Goal: Task Accomplishment & Management: Use online tool/utility

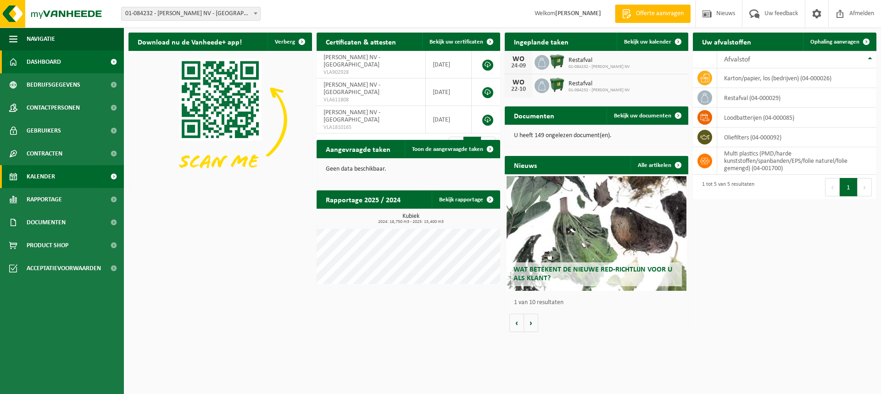
click at [50, 186] on span "Kalender" at bounding box center [41, 176] width 28 height 23
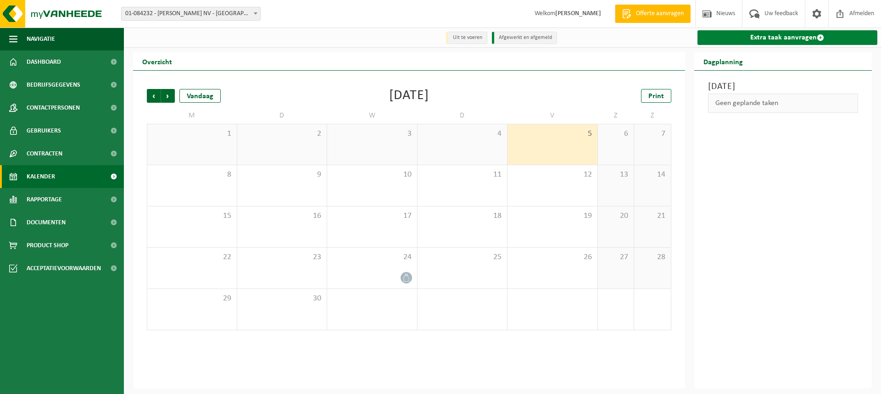
click at [788, 38] on link "Extra taak aanvragen" at bounding box center [787, 37] width 180 height 15
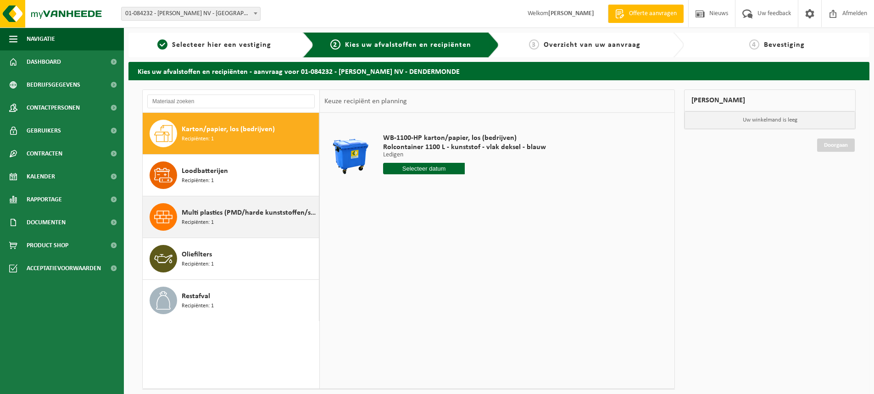
click at [238, 216] on span "Multi plastics (PMD/harde kunststoffen/spanbanden/EPS/folie naturel/folie gemen…" at bounding box center [249, 212] width 135 height 11
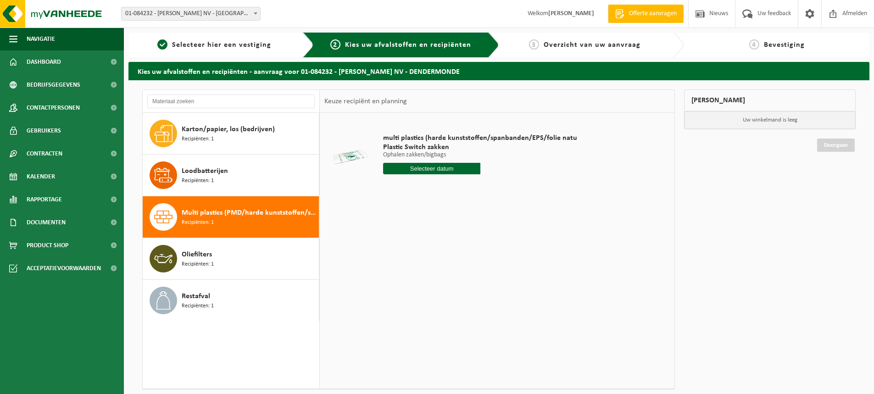
click at [438, 166] on input "text" at bounding box center [431, 168] width 97 height 11
click at [455, 251] on div "19" at bounding box center [456, 250] width 16 height 15
type input "Van 2025-09-19"
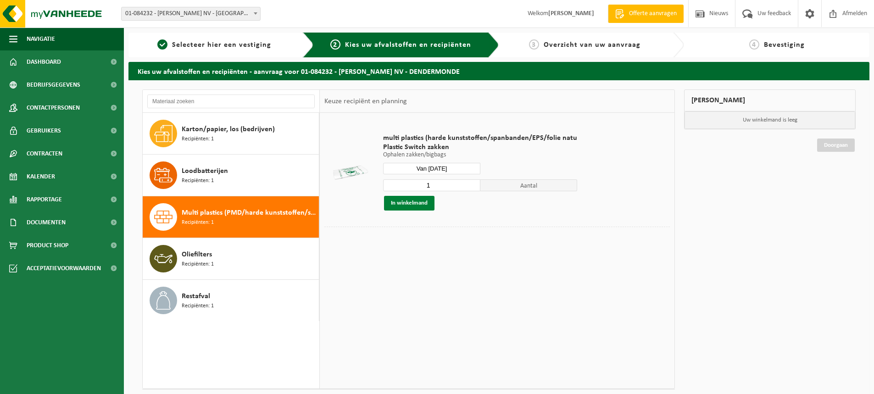
click at [402, 204] on button "In winkelmand" at bounding box center [409, 203] width 50 height 15
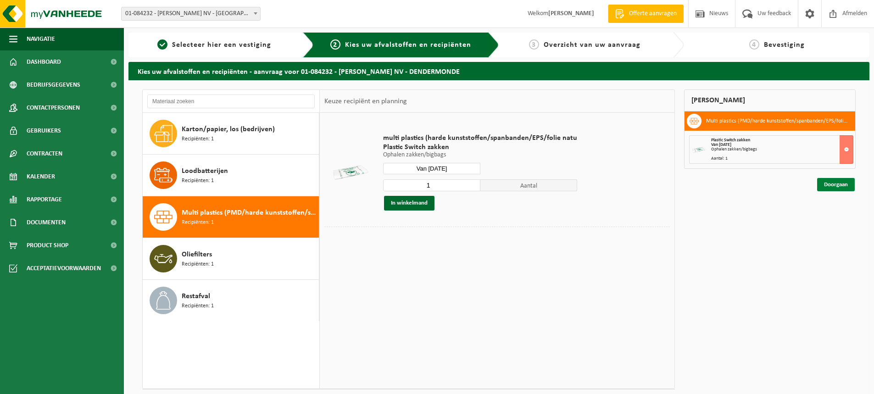
click at [830, 182] on link "Doorgaan" at bounding box center [836, 184] width 38 height 13
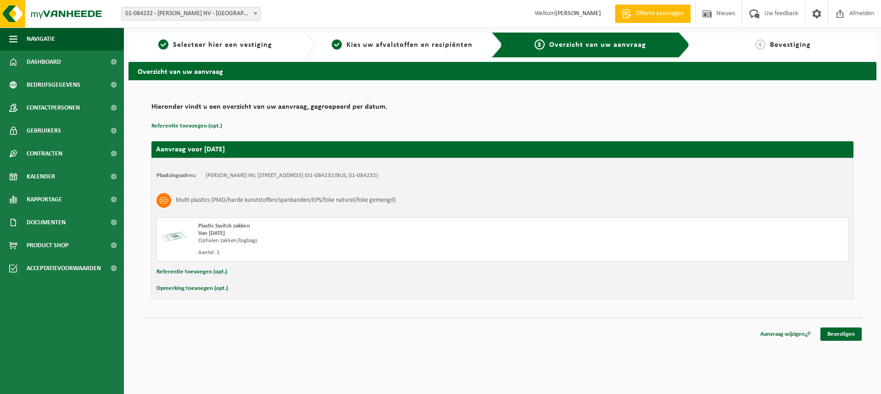
click at [211, 255] on div "Aantal: 1" at bounding box center [368, 252] width 341 height 7
drag, startPoint x: 217, startPoint y: 250, endPoint x: 227, endPoint y: 253, distance: 10.2
click at [218, 249] on div "Aantal: 1" at bounding box center [368, 252] width 341 height 7
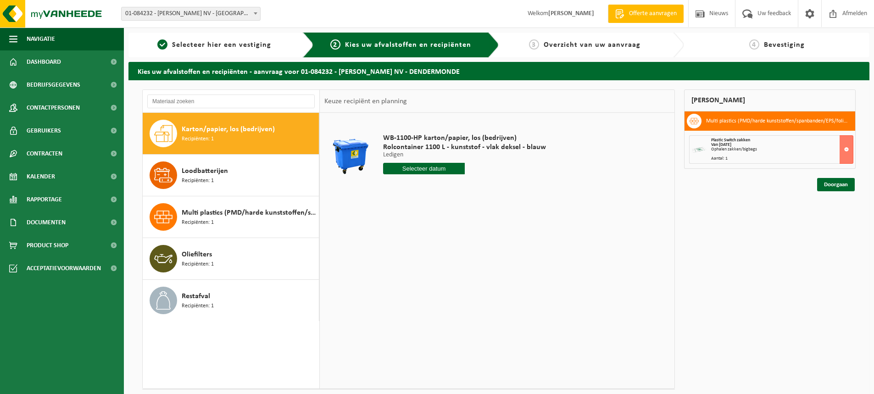
click at [763, 156] on div "Plastic Switch zakken Van 2025-09-19 Ophalen zakken/bigbags Aantal: 1" at bounding box center [782, 149] width 142 height 23
click at [840, 150] on button at bounding box center [846, 149] width 14 height 28
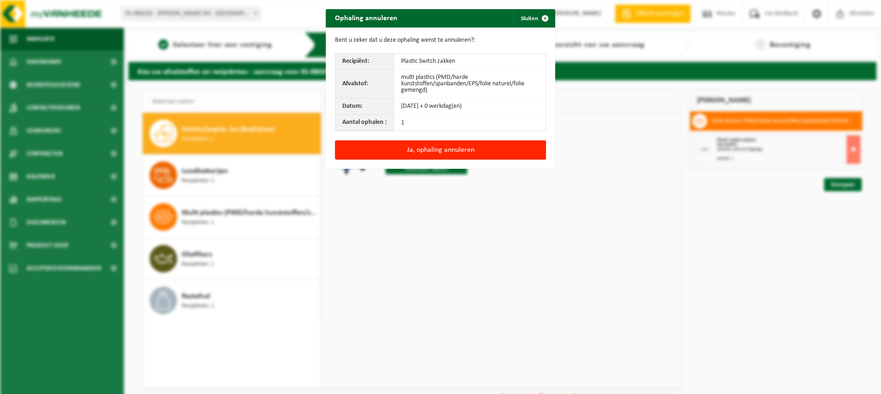
click at [415, 121] on td "1" at bounding box center [469, 123] width 151 height 16
click at [542, 219] on div "Ophaling annuleren Sluiten Bent u zeker dat u deze ophaling wenst te annuleren?…" at bounding box center [440, 197] width 881 height 394
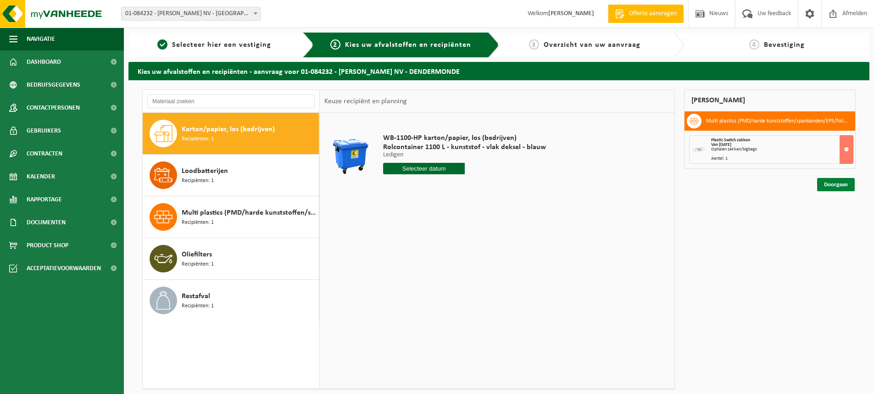
click at [850, 186] on link "Doorgaan" at bounding box center [836, 184] width 38 height 13
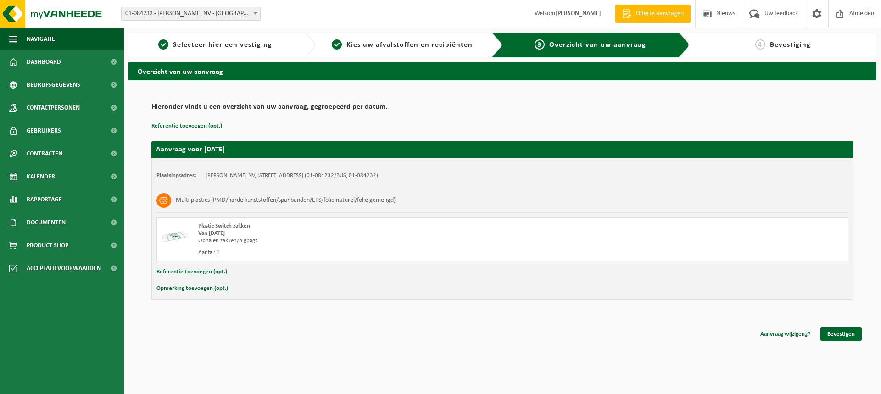
click at [216, 241] on div "Ophalen zakken/bigbags" at bounding box center [368, 240] width 341 height 7
click at [189, 290] on button "Opmerking toevoegen (opt.)" at bounding box center [192, 288] width 72 height 12
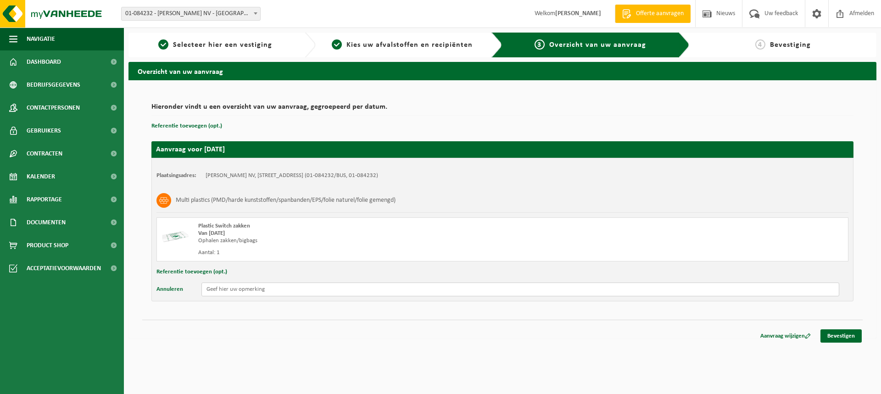
click at [230, 291] on input "text" at bounding box center [519, 289] width 637 height 14
click at [849, 338] on link "Bevestigen" at bounding box center [840, 335] width 41 height 13
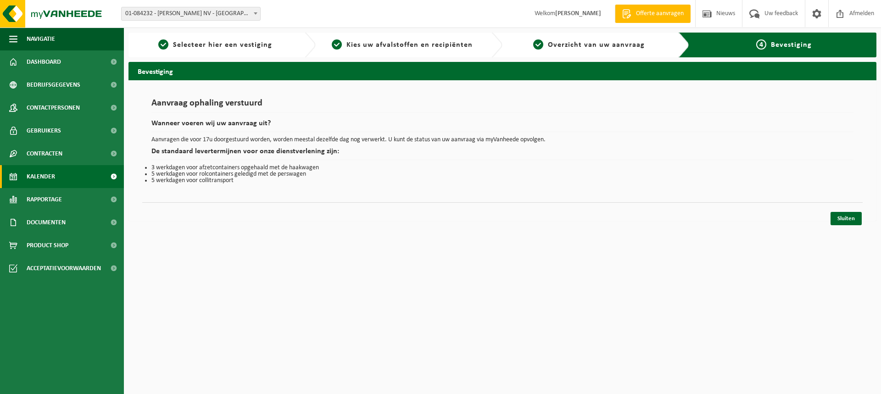
click at [56, 178] on link "Kalender" at bounding box center [62, 176] width 124 height 23
